Goal: Information Seeking & Learning: Check status

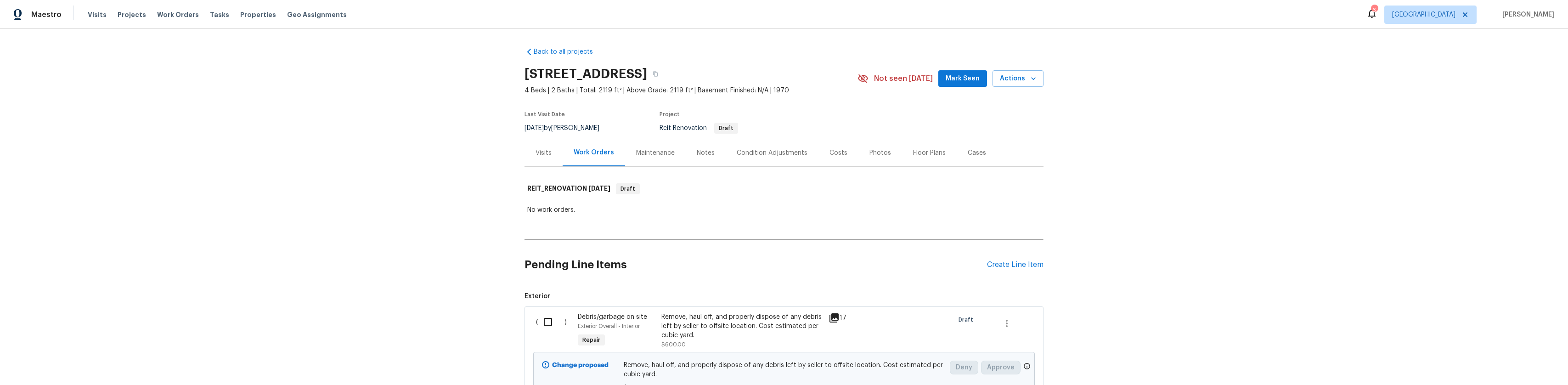
scroll to position [1010, 0]
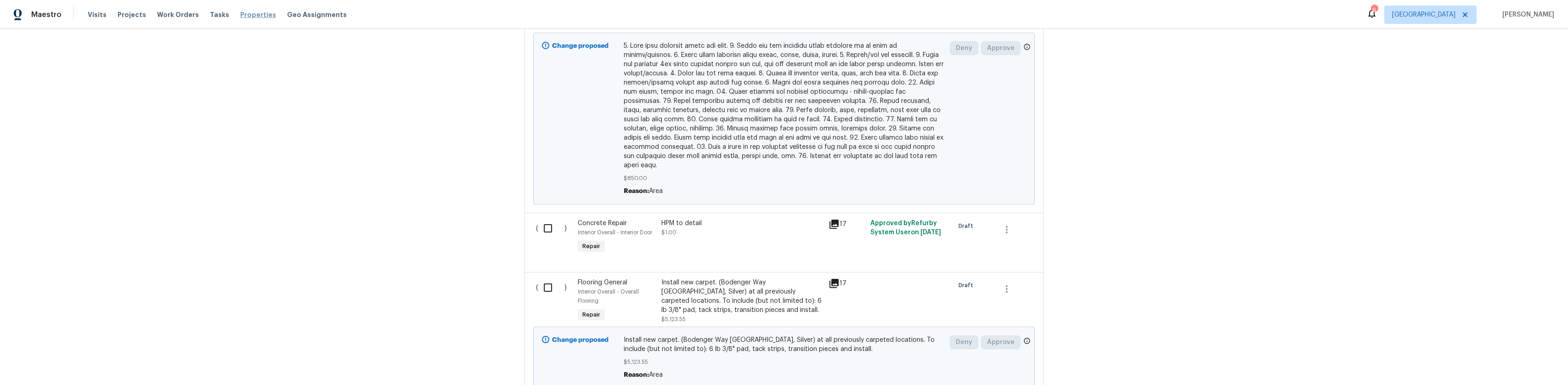
click at [233, 18] on div "Visits Projects Work Orders Tasks Properties Geo Assignments" at bounding box center [222, 15] width 270 height 18
click at [240, 17] on span "Properties" at bounding box center [257, 15] width 36 height 9
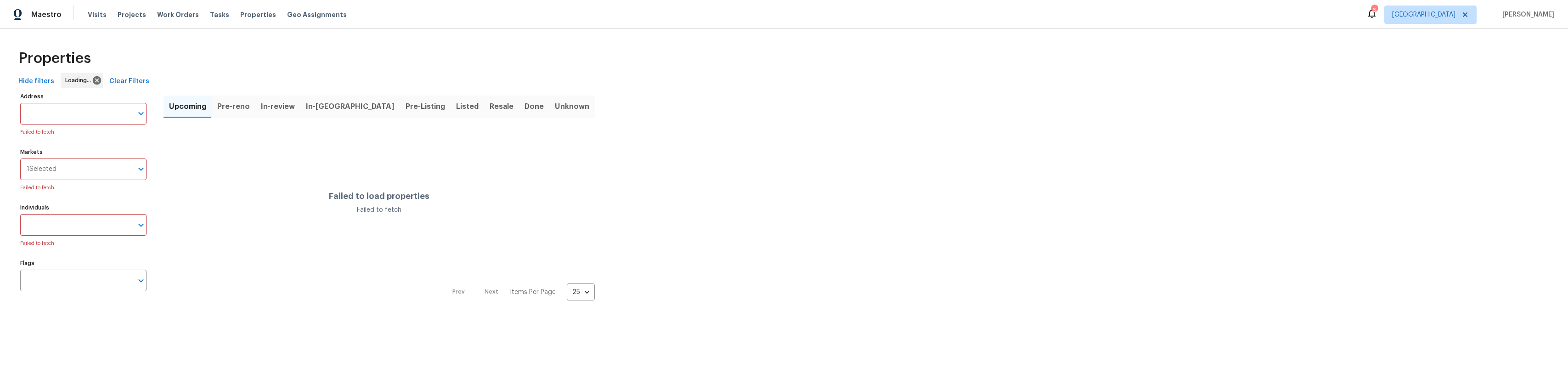
click at [244, 6] on div "Visits Projects Work Orders Tasks Properties Geo Assignments" at bounding box center [222, 15] width 270 height 18
click at [241, 15] on span "Properties" at bounding box center [257, 15] width 36 height 9
click at [97, 154] on div "Markets 1 Selected Markets Failed to fetch" at bounding box center [83, 156] width 126 height 46
click at [100, 166] on input "Markets" at bounding box center [79, 168] width 106 height 21
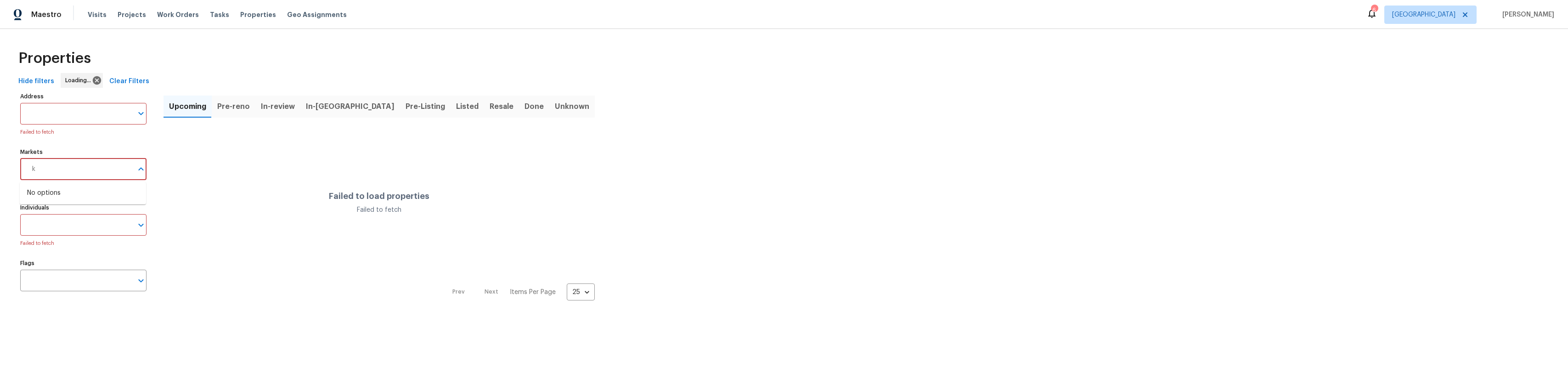
type input "kl"
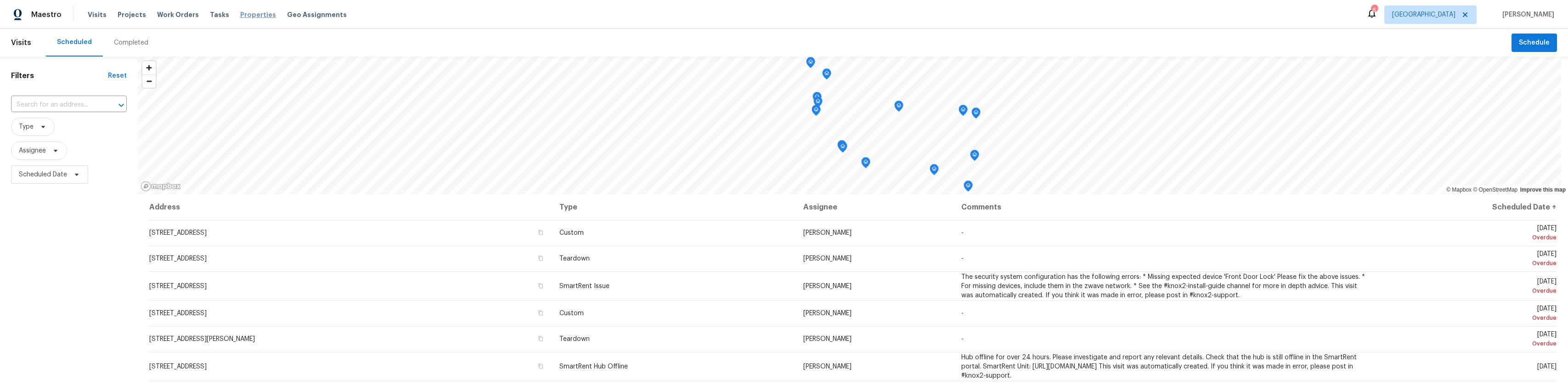
click at [249, 17] on span "Properties" at bounding box center [257, 15] width 36 height 9
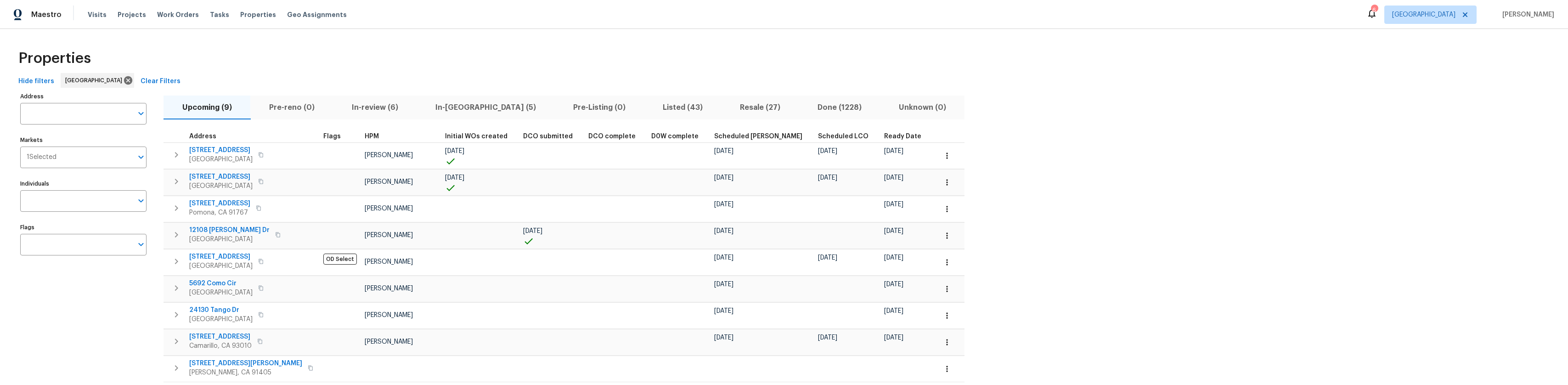
click at [650, 106] on span "Listed (43)" at bounding box center [683, 108] width 66 height 13
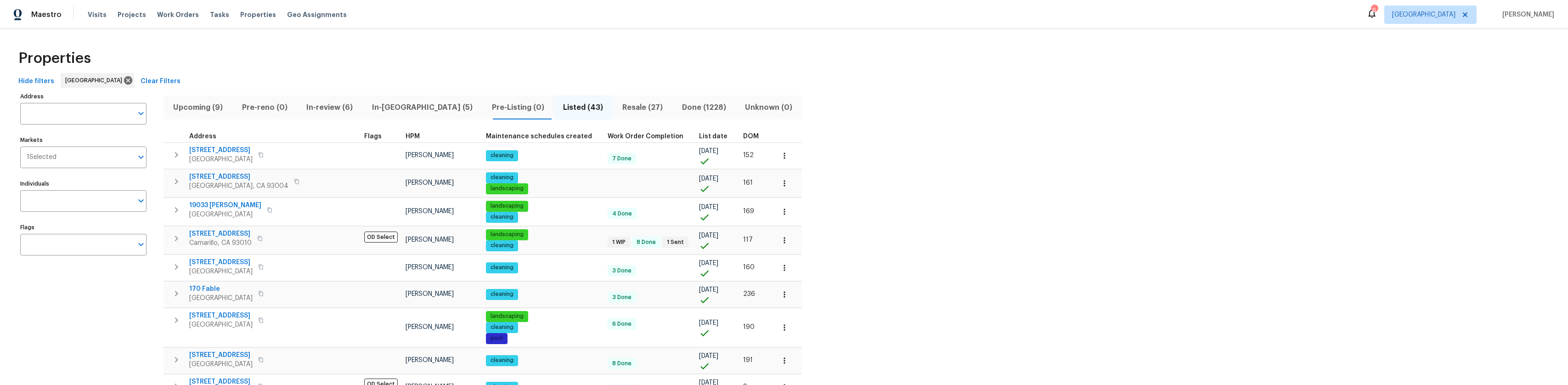
click at [613, 112] on button "Resale (27)" at bounding box center [642, 108] width 60 height 24
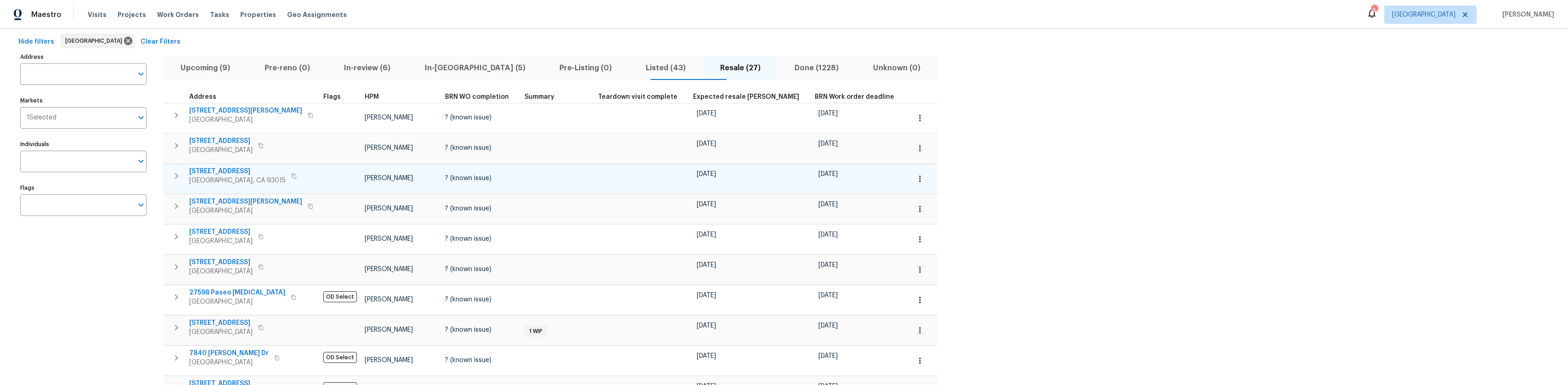
scroll to position [46, 0]
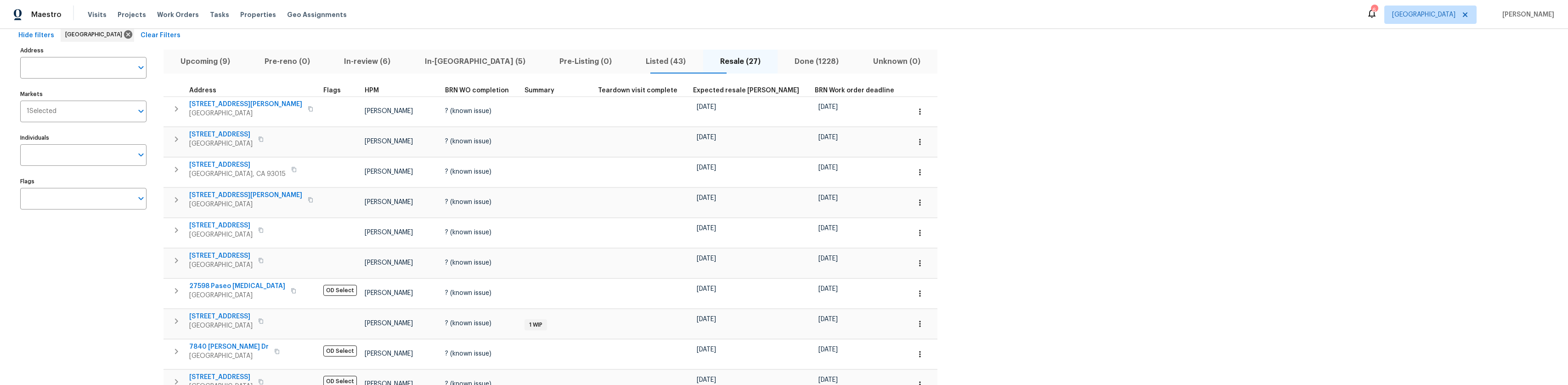
click at [365, 92] on span "HPM" at bounding box center [371, 90] width 14 height 6
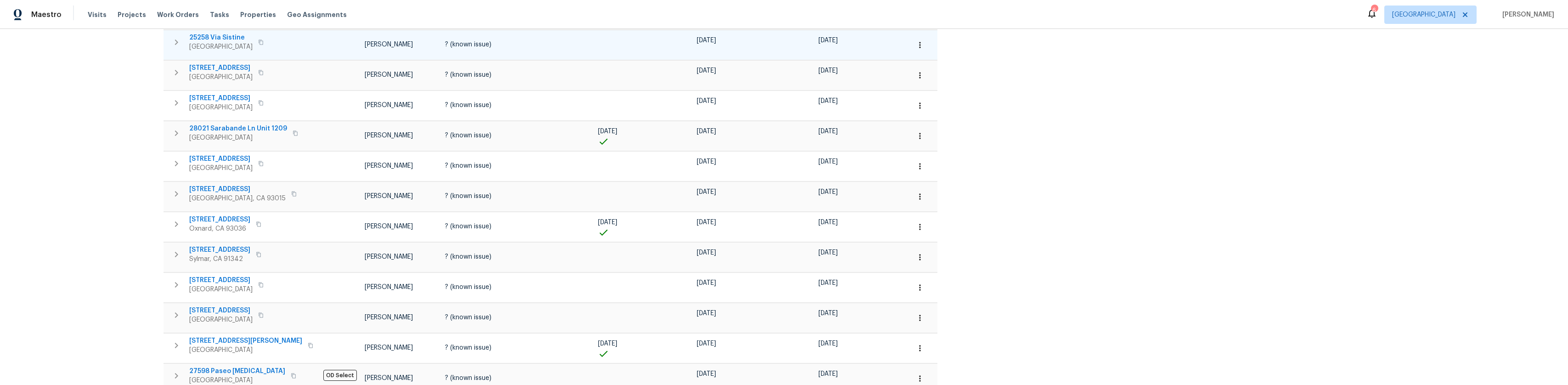
scroll to position [459, 0]
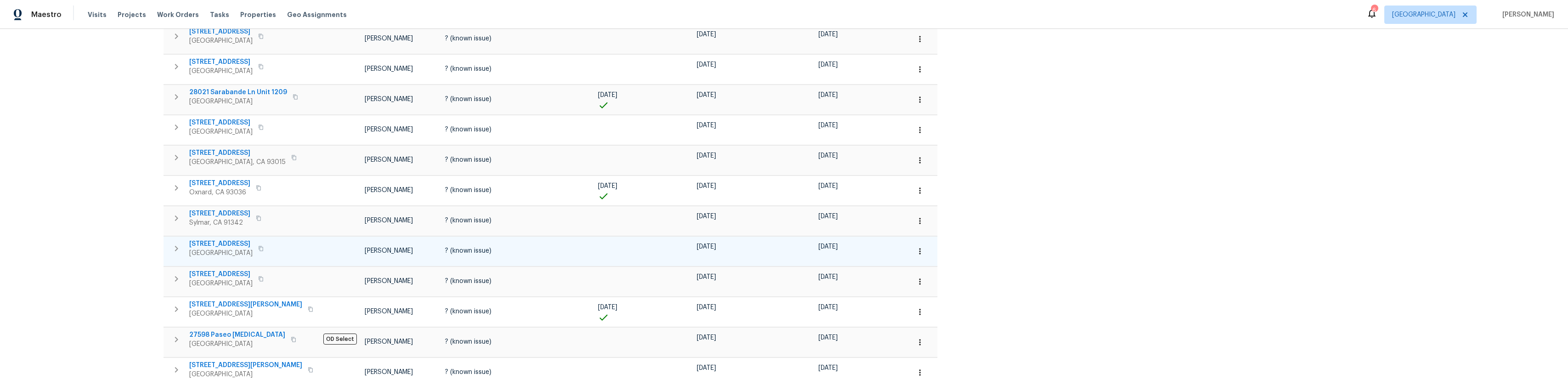
click at [224, 240] on span "8755 Penfield Ave" at bounding box center [221, 243] width 63 height 9
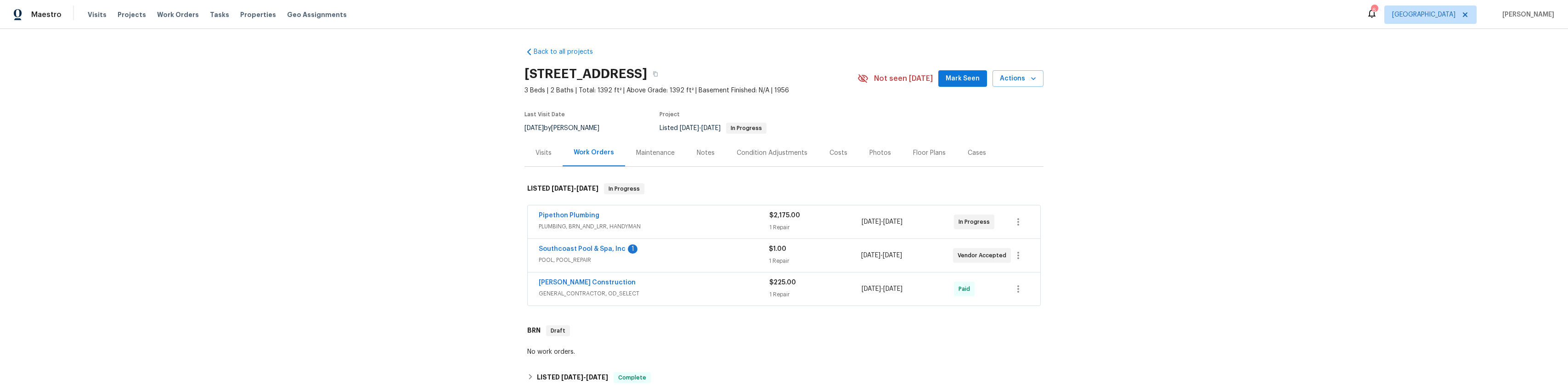
click at [698, 157] on div "Notes" at bounding box center [705, 153] width 17 height 9
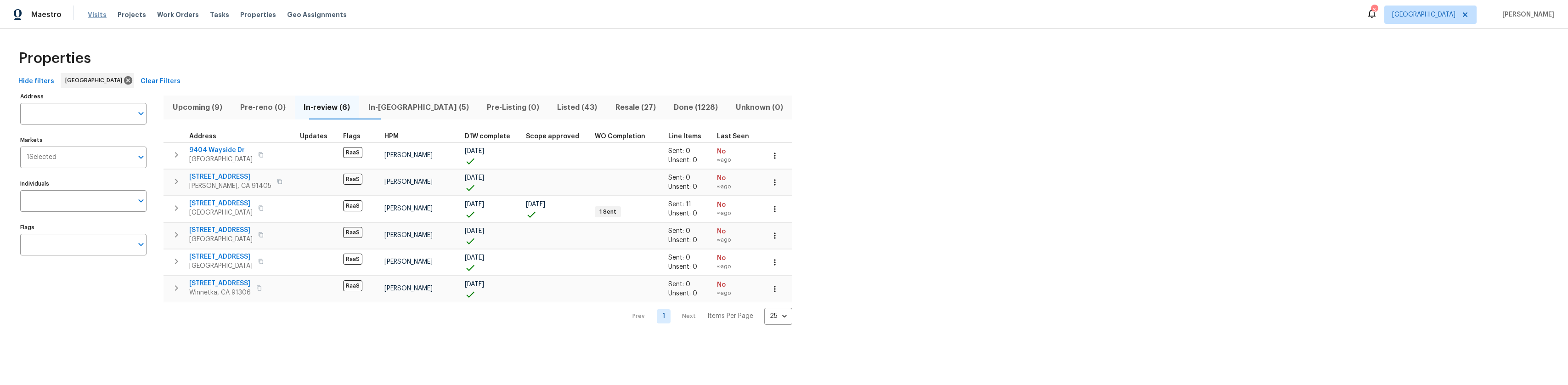
click at [93, 17] on span "Visits" at bounding box center [97, 15] width 18 height 9
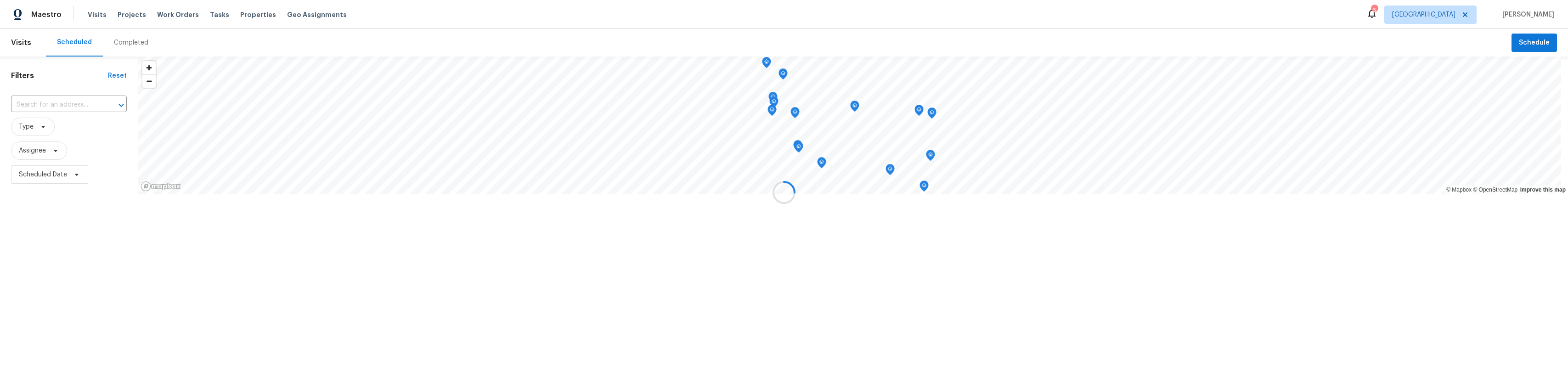
click at [40, 23] on div at bounding box center [784, 192] width 1568 height 385
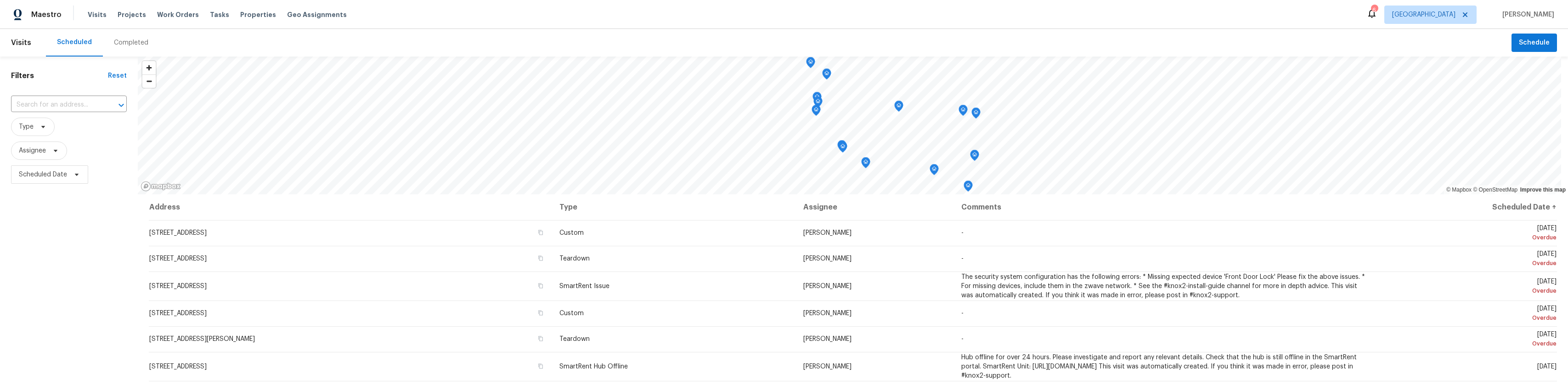
click at [40, 19] on div "Maestro" at bounding box center [30, 15] width 62 height 18
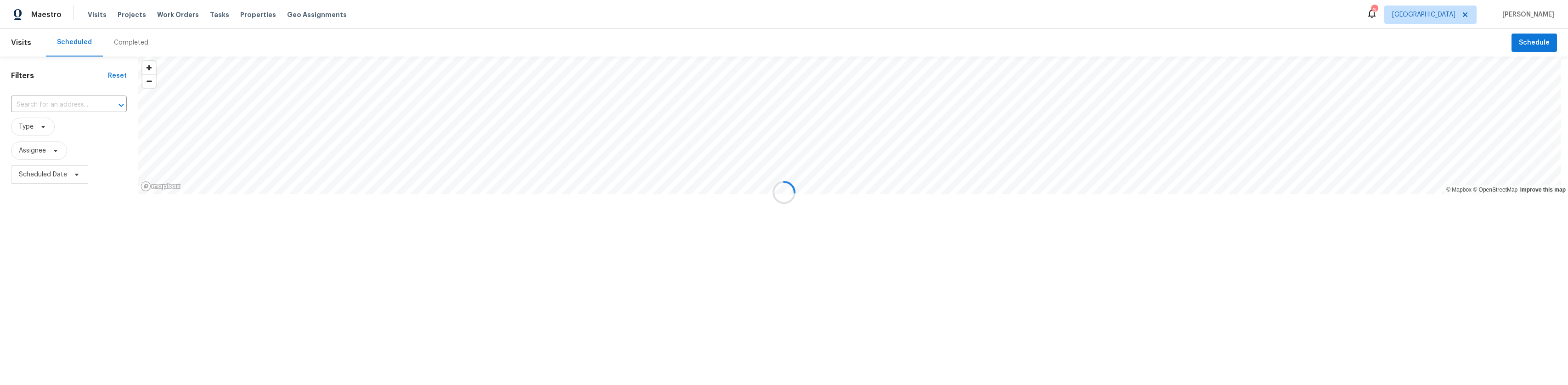
drag, startPoint x: 735, startPoint y: 146, endPoint x: 730, endPoint y: 113, distance: 33.4
click at [730, 113] on div at bounding box center [784, 192] width 1568 height 385
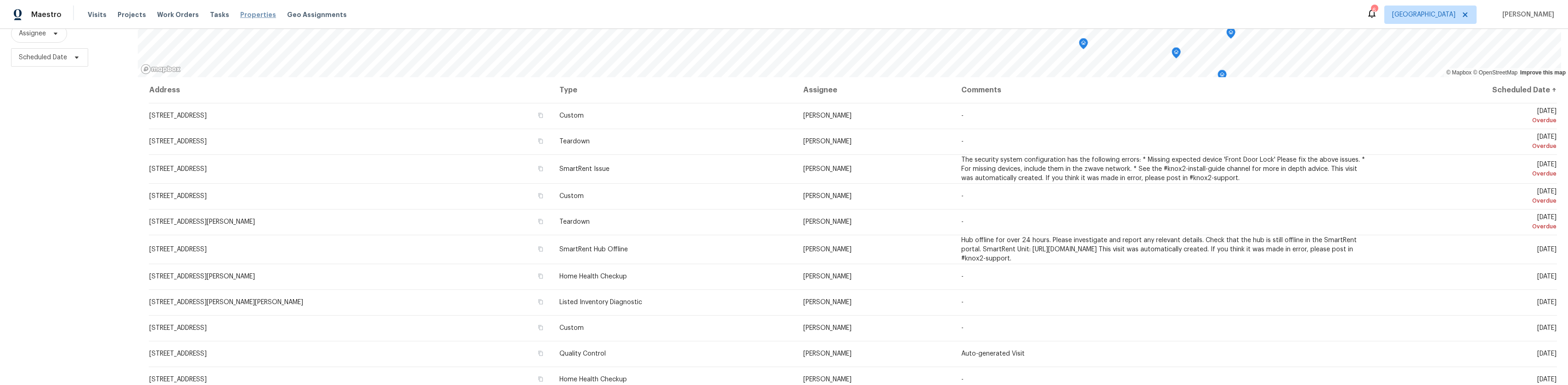
click at [240, 15] on span "Properties" at bounding box center [257, 15] width 36 height 9
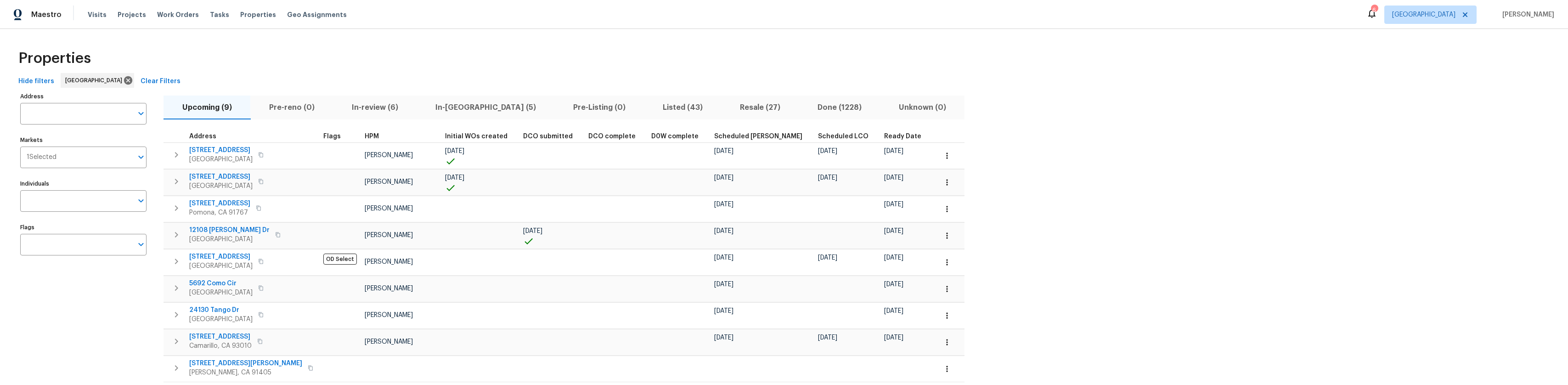
click at [650, 111] on span "Listed (43)" at bounding box center [683, 108] width 66 height 13
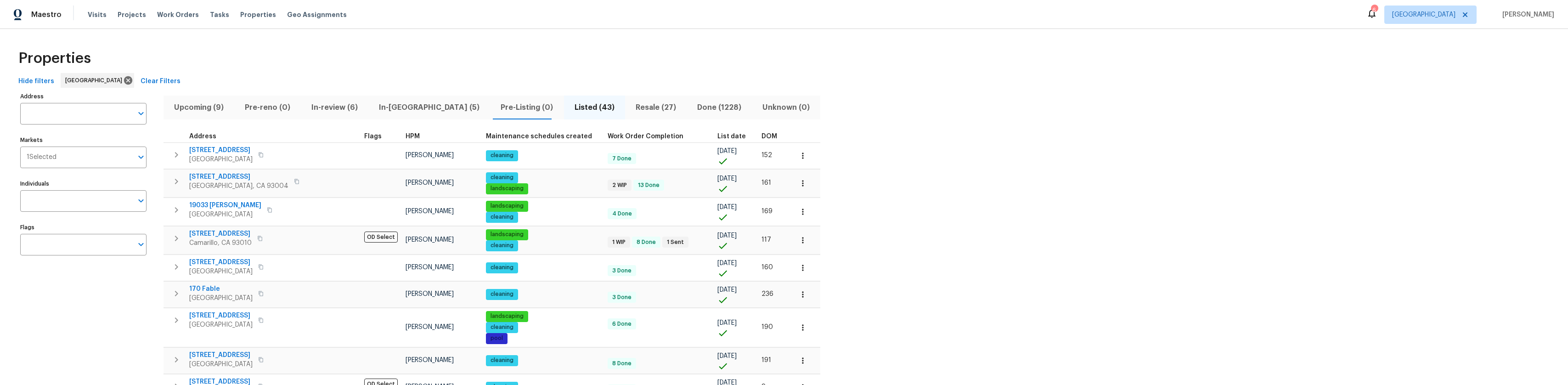
click at [405, 133] on span "HPM" at bounding box center [412, 136] width 14 height 6
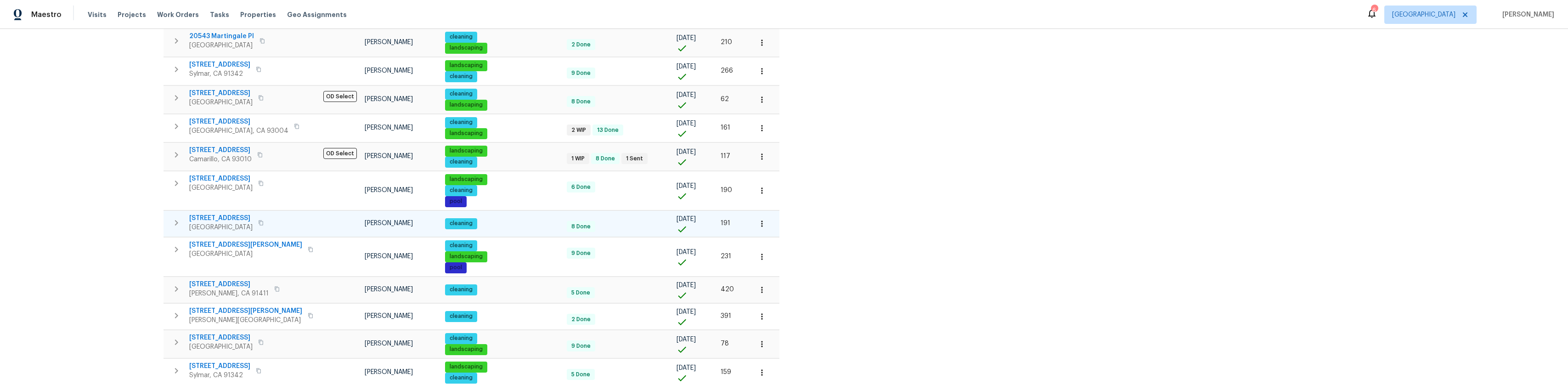
scroll to position [544, 0]
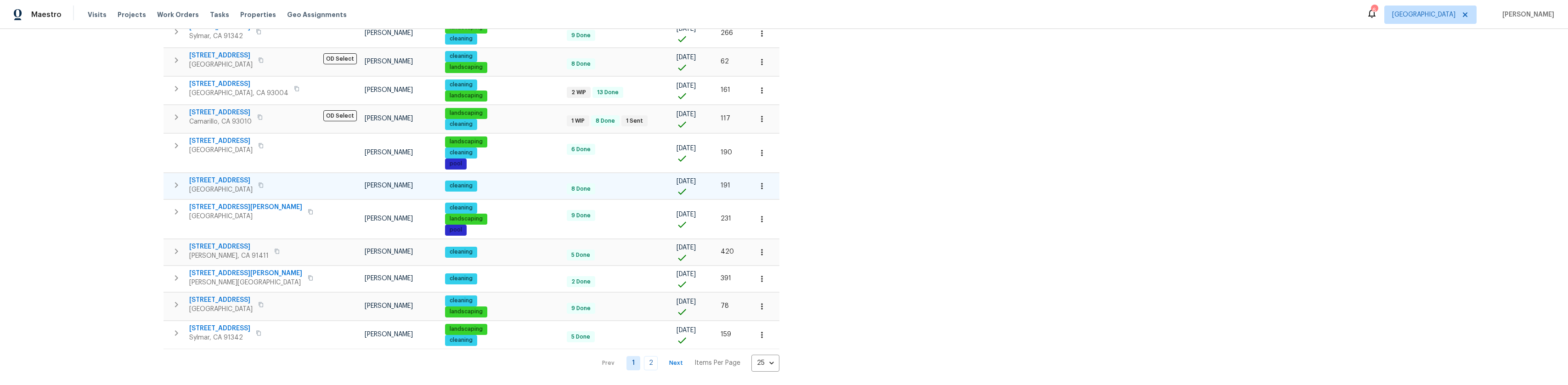
click at [243, 176] on span "[STREET_ADDRESS]" at bounding box center [221, 180] width 63 height 9
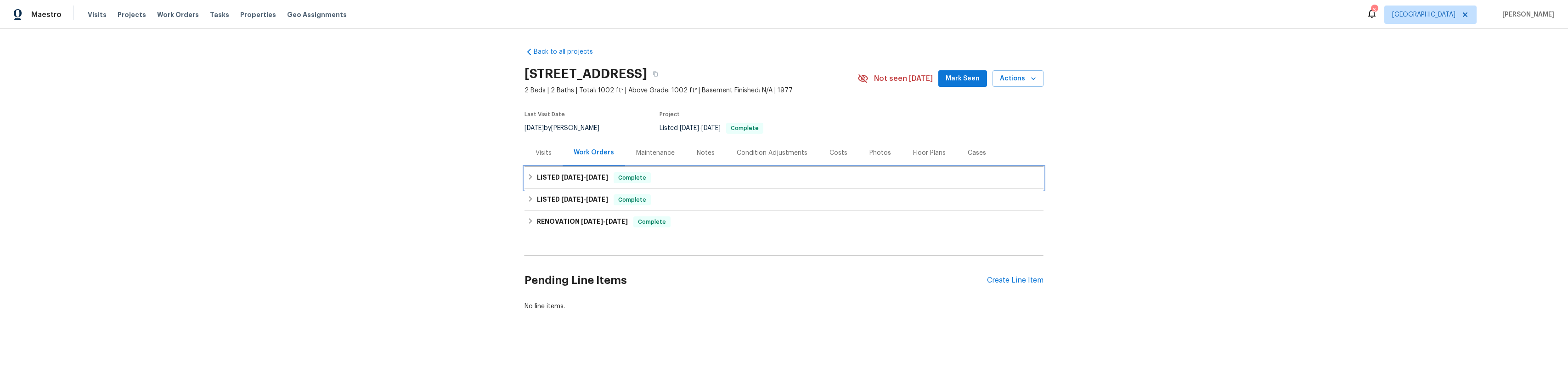
click at [528, 180] on icon at bounding box center [530, 176] width 6 height 6
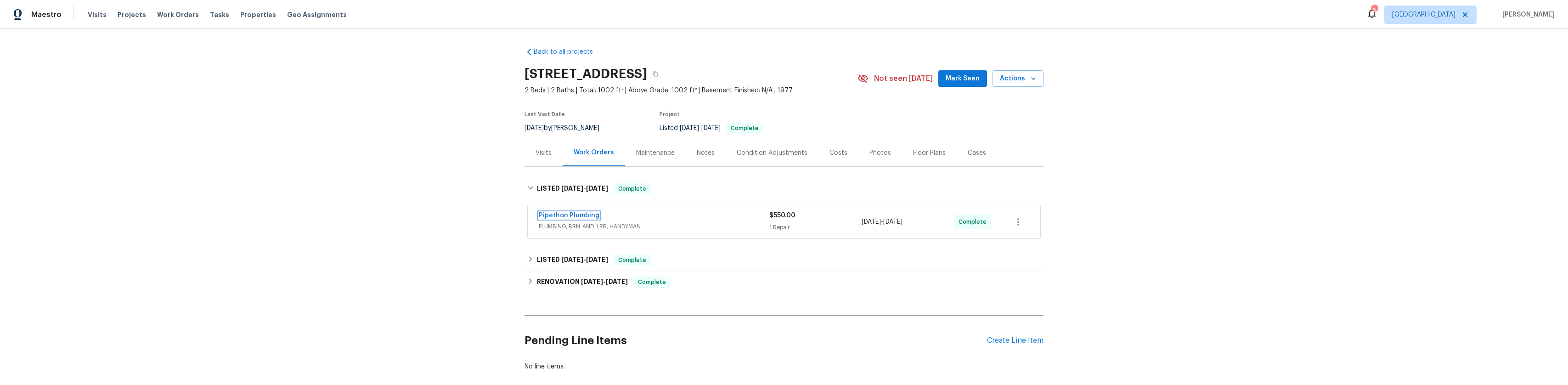
click at [561, 219] on link "Pipethon Plumbing" at bounding box center [569, 215] width 61 height 6
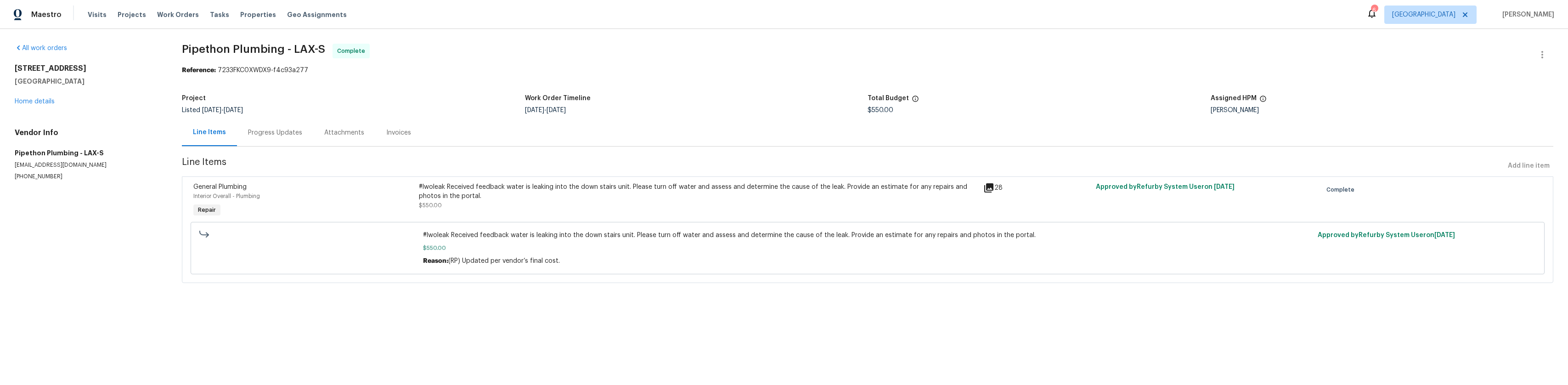
click at [290, 130] on div "Progress Updates" at bounding box center [275, 132] width 54 height 9
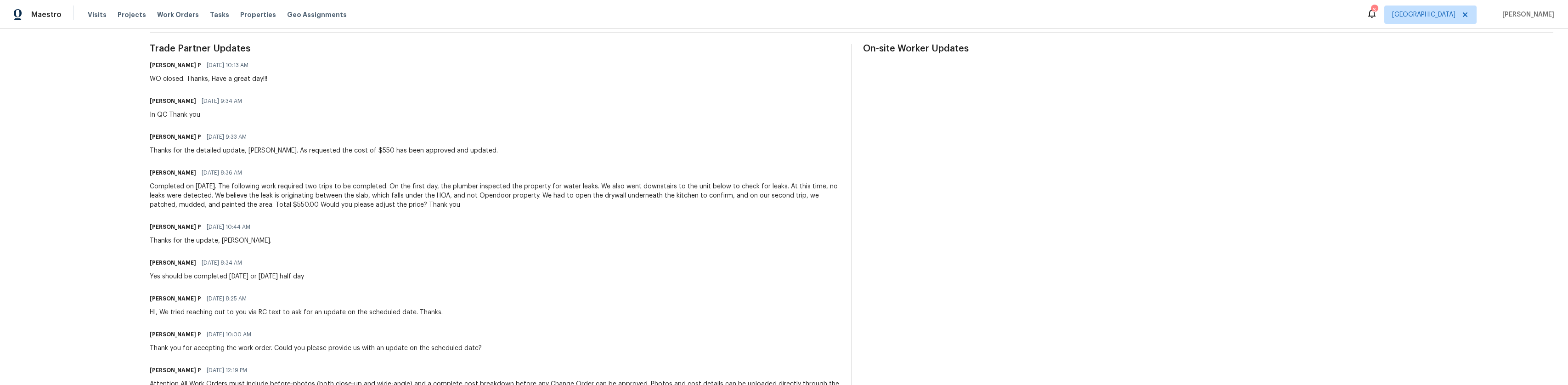
scroll to position [276, 0]
